Goal: Find specific page/section: Find specific page/section

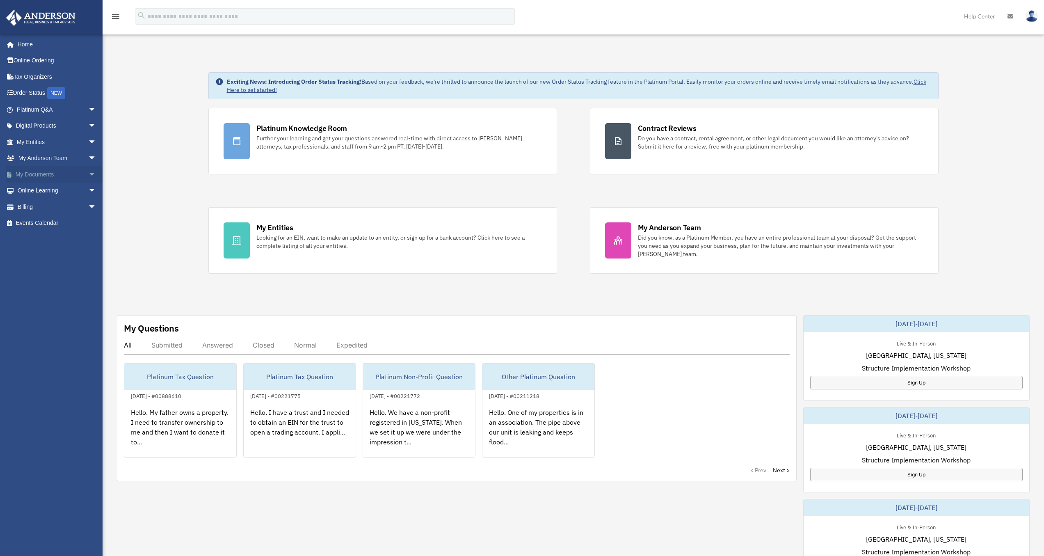
click at [36, 176] on link "My Documents arrow_drop_down" at bounding box center [57, 174] width 103 height 16
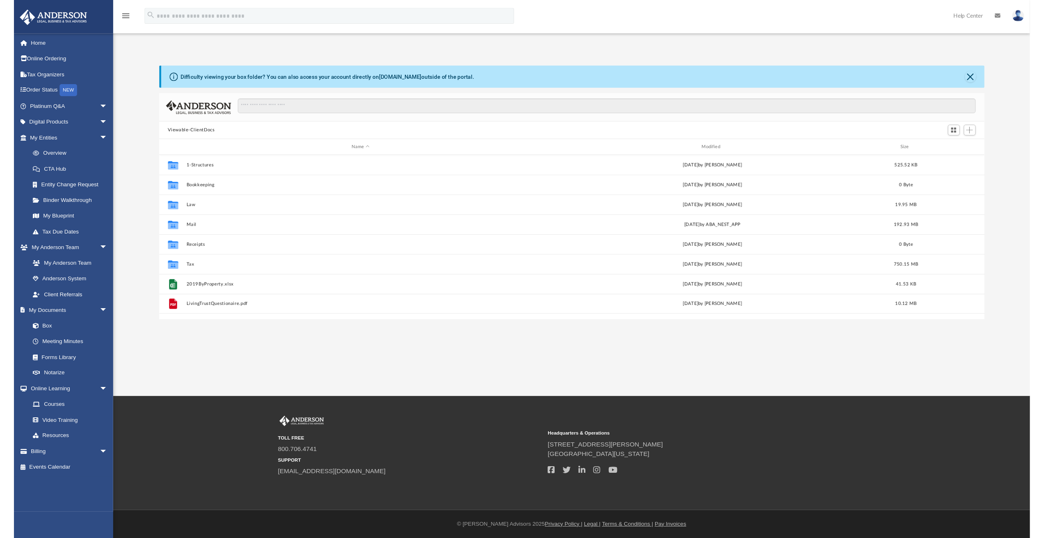
scroll to position [181, 847]
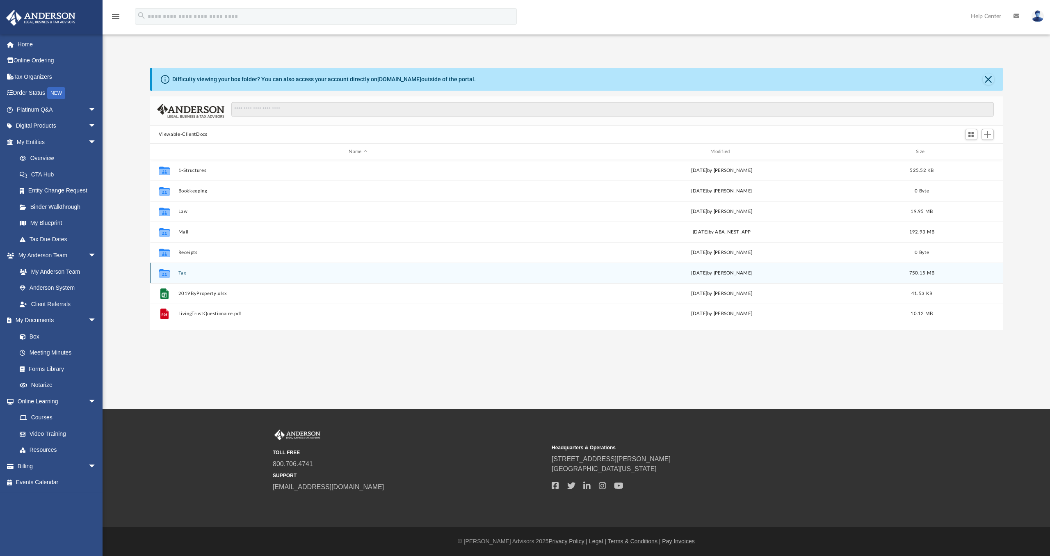
click at [275, 268] on div "Collaborated Folder Tax [DATE] by [PERSON_NAME] 750.15 MB" at bounding box center [576, 273] width 853 height 21
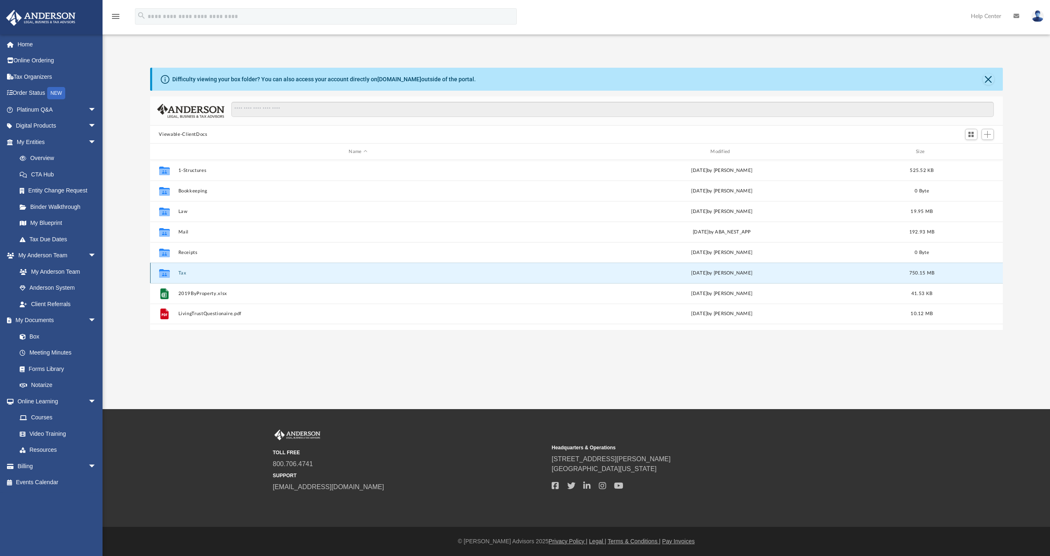
click at [239, 272] on button "Tax" at bounding box center [358, 272] width 360 height 5
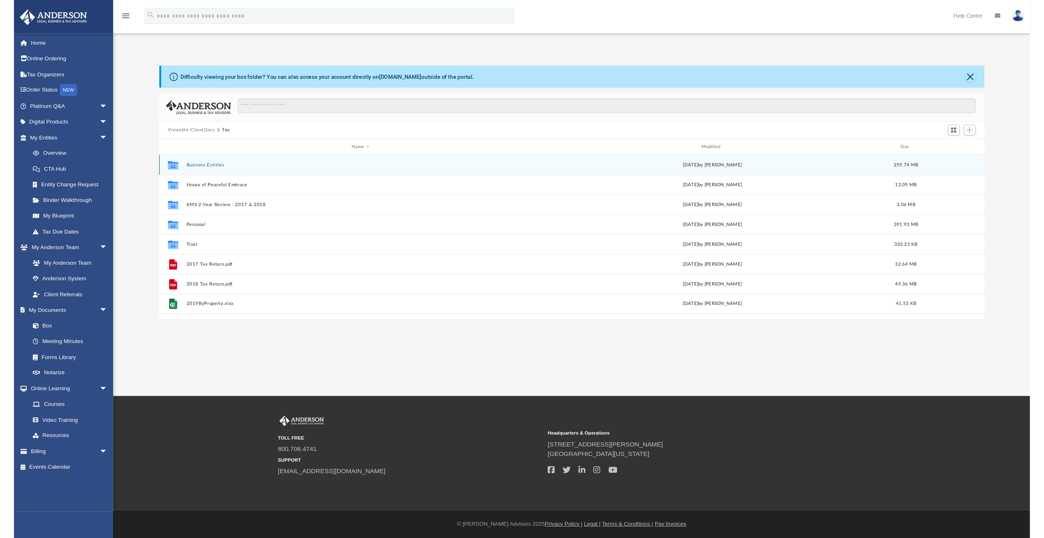
scroll to position [181, 841]
